Goal: Browse casually

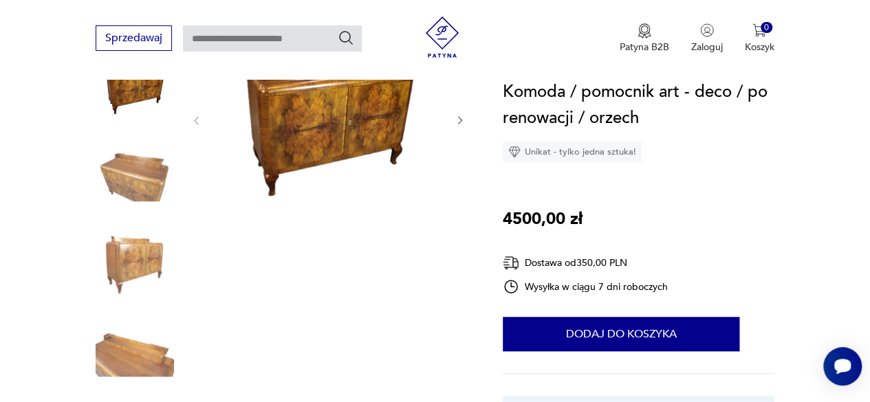
scroll to position [138, 0]
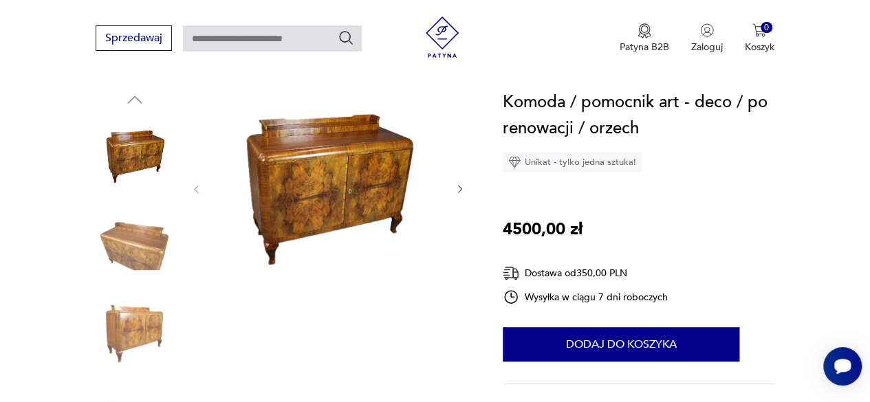
click at [133, 245] on img at bounding box center [135, 244] width 78 height 78
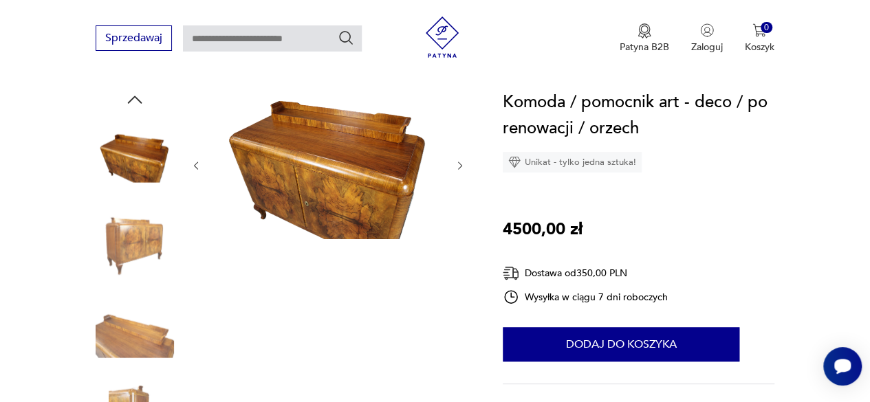
click at [133, 244] on img at bounding box center [135, 244] width 78 height 78
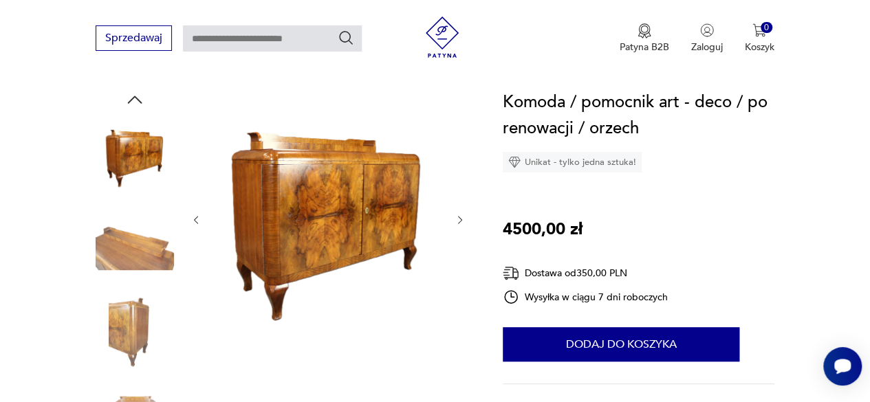
click at [140, 260] on img at bounding box center [135, 244] width 78 height 78
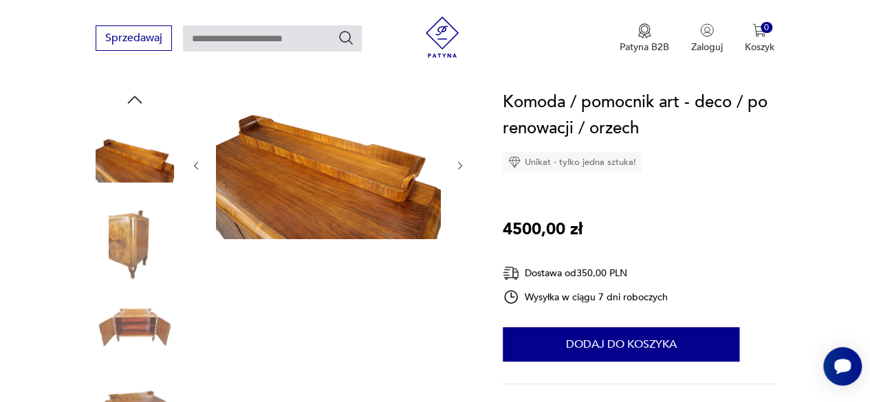
click at [139, 262] on img at bounding box center [135, 244] width 78 height 78
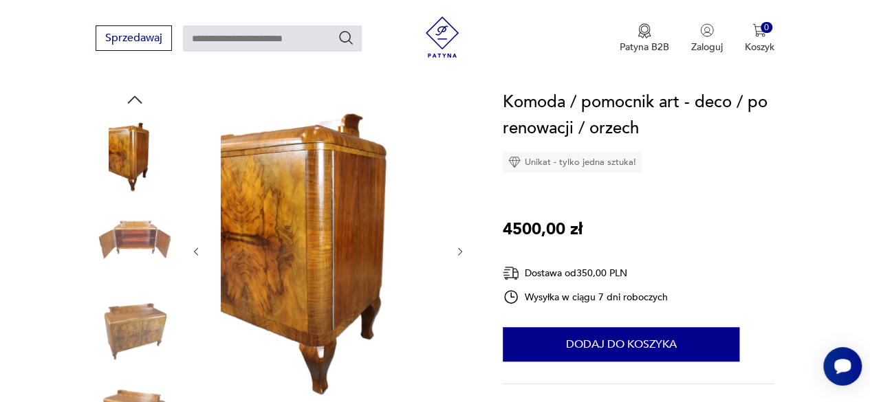
click at [152, 329] on img at bounding box center [135, 331] width 78 height 78
